Goal: Task Accomplishment & Management: Complete application form

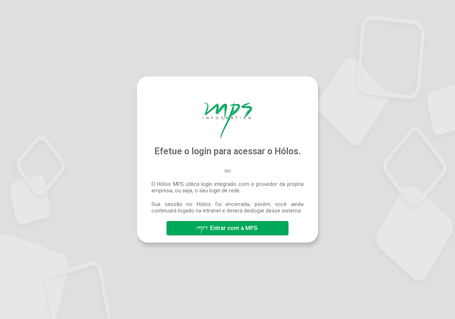
click at [240, 229] on span "Entrar com a MPS" at bounding box center [233, 228] width 47 height 7
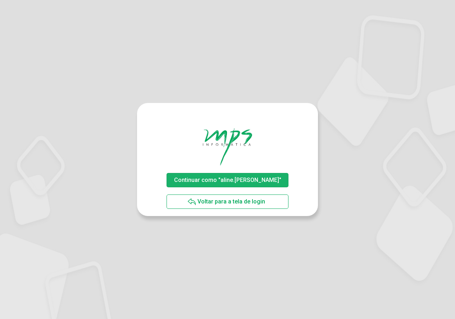
click at [266, 180] on span "Continuar como "aline.rodrigues"" at bounding box center [227, 180] width 107 height 7
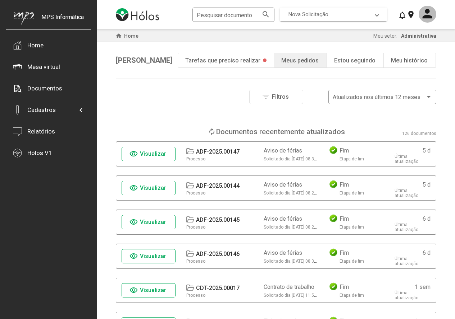
click at [337, 12] on span "Nova Solicitação" at bounding box center [331, 14] width 87 height 6
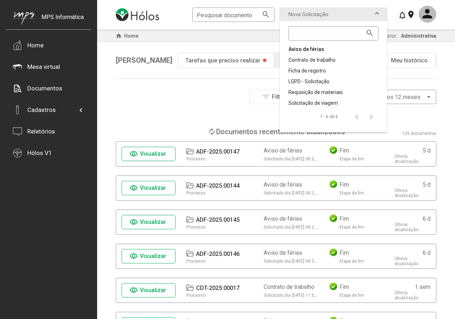
click at [309, 52] on div "Aviso de férias" at bounding box center [333, 49] width 90 height 7
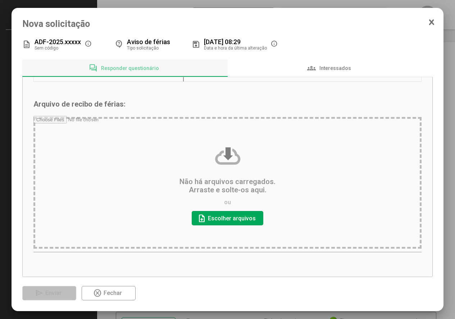
scroll to position [124, 0]
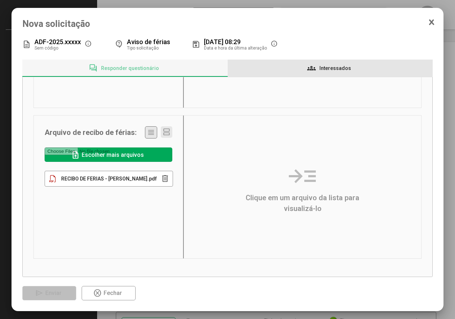
drag, startPoint x: 329, startPoint y: 69, endPoint x: 198, endPoint y: 125, distance: 142.6
click at [328, 69] on span "Interessados" at bounding box center [335, 68] width 32 height 6
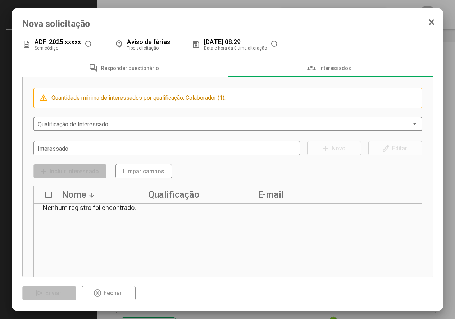
click at [88, 127] on span at bounding box center [225, 124] width 374 height 6
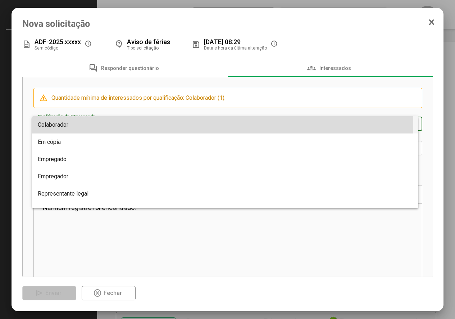
click at [89, 125] on span "Colaborador" at bounding box center [225, 124] width 375 height 17
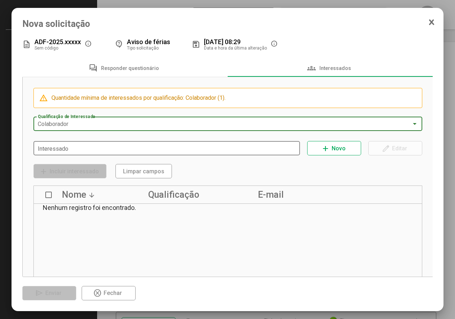
click at [82, 148] on input "Interessado" at bounding box center [167, 149] width 258 height 6
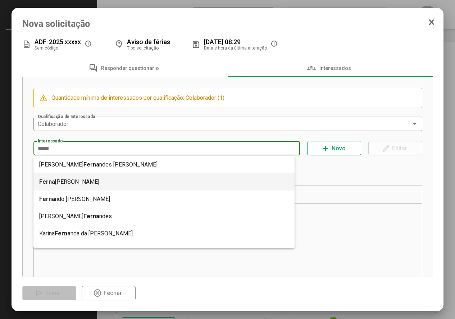
click at [85, 186] on mat-option "Ferna ndo Carvalho Birznek" at bounding box center [163, 182] width 261 height 17
type input "**********"
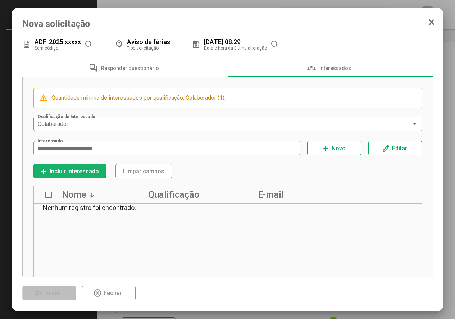
click at [67, 170] on span "Incluir interessado" at bounding box center [74, 171] width 49 height 7
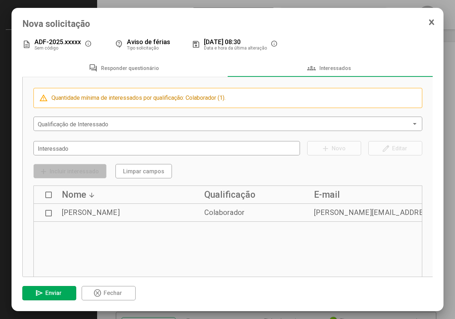
click at [54, 293] on span "Enviar" at bounding box center [53, 293] width 16 height 7
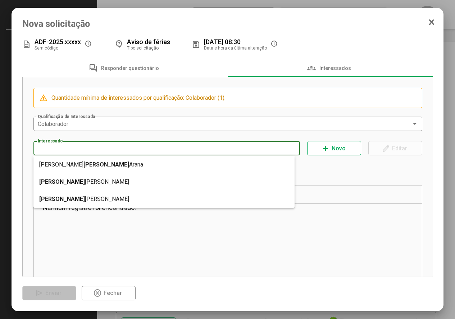
type input "**********"
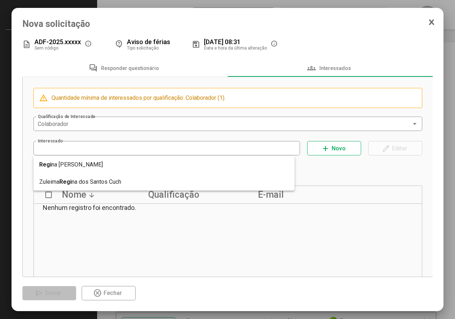
type input "**********"
